Goal: Information Seeking & Learning: Learn about a topic

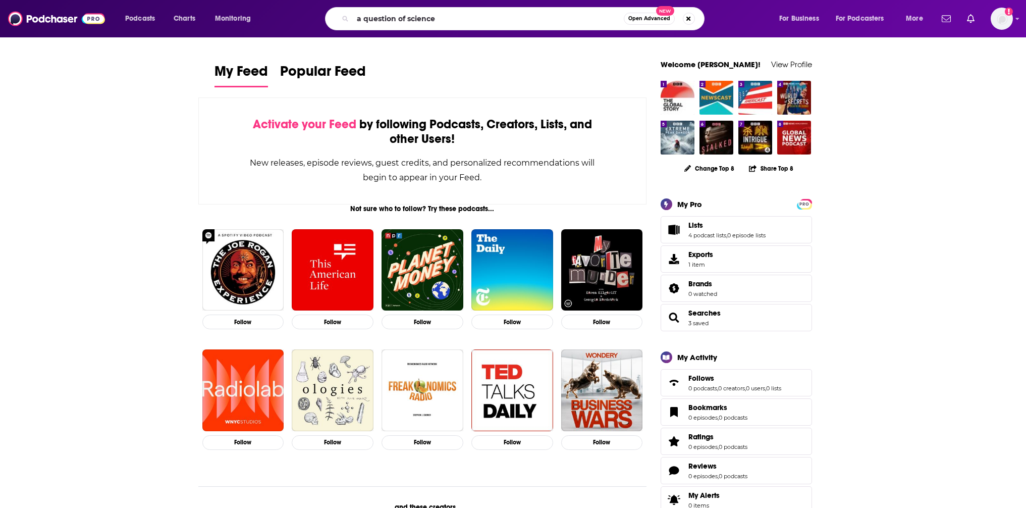
type input "a question of science"
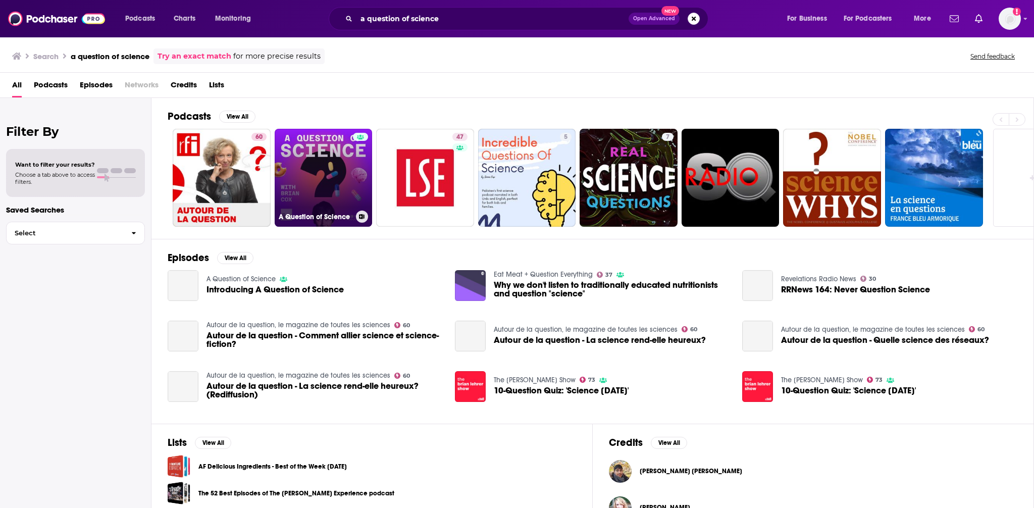
click at [327, 184] on link "A Question of Science" at bounding box center [324, 178] width 98 height 98
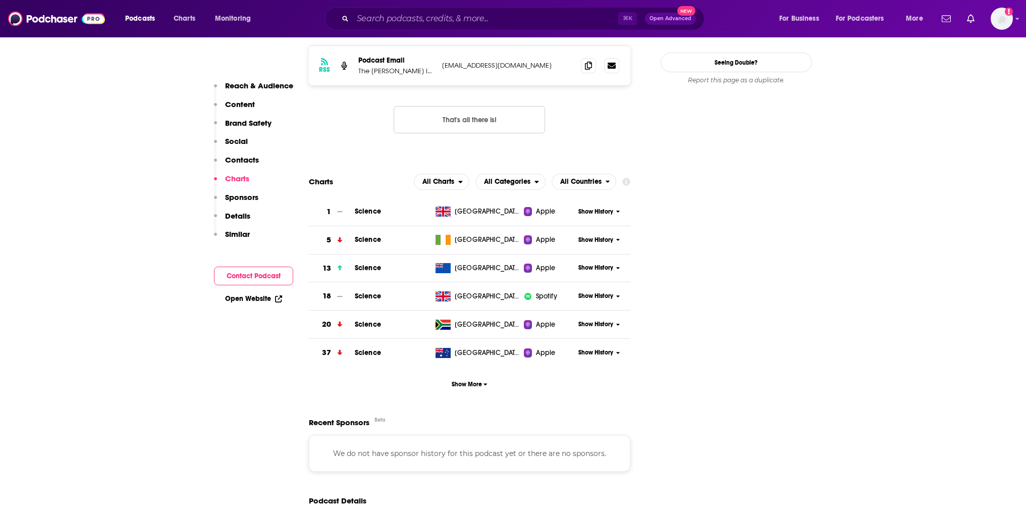
scroll to position [919, 0]
click at [611, 210] on span "Show History" at bounding box center [595, 212] width 35 height 9
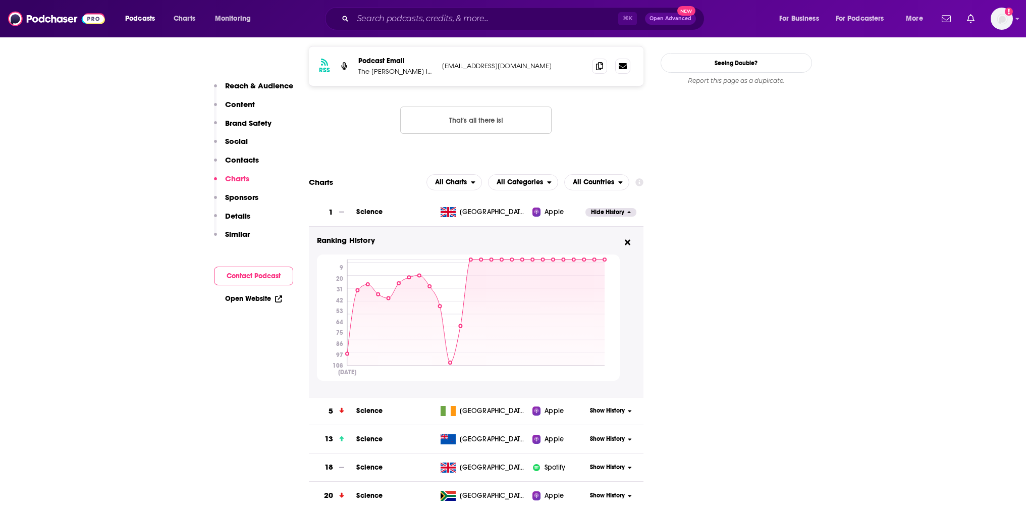
click at [370, 214] on span "Science" at bounding box center [369, 211] width 26 height 9
